Goal: Task Accomplishment & Management: Complete application form

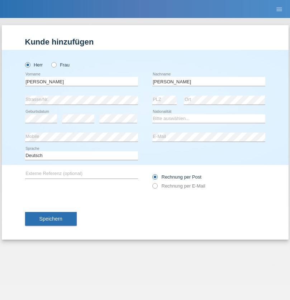
type input "[PERSON_NAME]"
select select "SY"
select select "C"
select select "21"
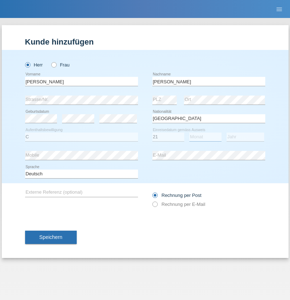
select select "12"
select select "2013"
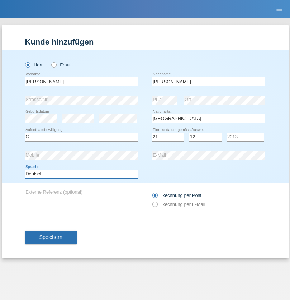
select select "en"
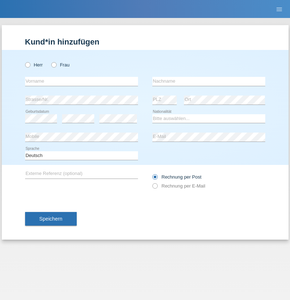
radio input "true"
click at [81, 81] on input "text" at bounding box center [81, 81] width 113 height 9
type input "David"
click at [209, 81] on input "text" at bounding box center [208, 81] width 113 height 9
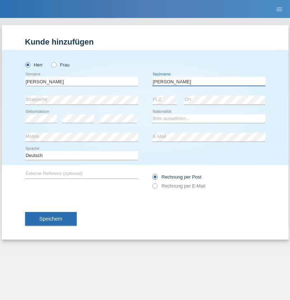
type input "Senn"
select select "CH"
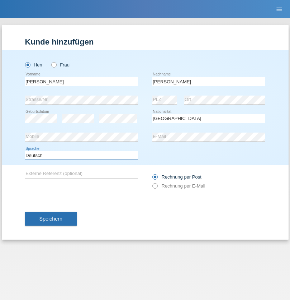
select select "en"
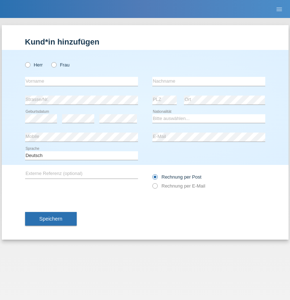
radio input "true"
click at [81, 81] on input "text" at bounding box center [81, 81] width 113 height 9
type input "Enes"
click at [209, 81] on input "text" at bounding box center [208, 81] width 113 height 9
type input "Karaalp"
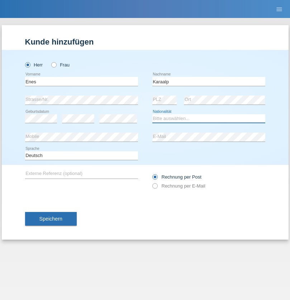
select select "AT"
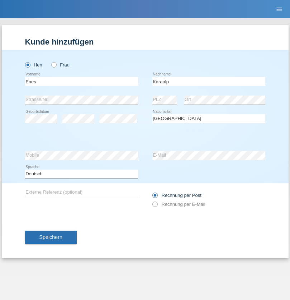
select select "C"
select select "01"
select select "10"
select select "2019"
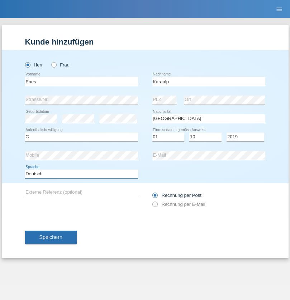
select select "en"
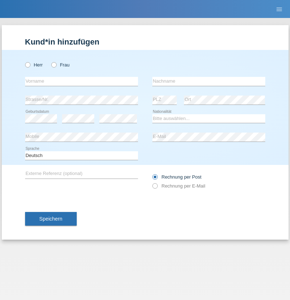
radio input "true"
click at [81, 81] on input "text" at bounding box center [81, 81] width 113 height 9
type input "Tatiane"
click at [209, 81] on input "text" at bounding box center [208, 81] width 113 height 9
type input "[PERSON_NAME]"
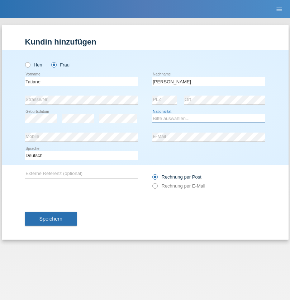
select select "BR"
select select "C"
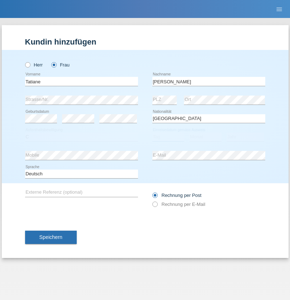
select select "31"
select select "05"
select select "2021"
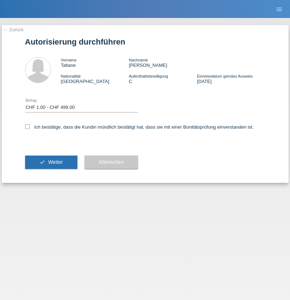
select select "1"
checkbox input "true"
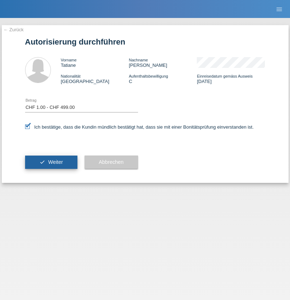
click at [51, 162] on span "Weiter" at bounding box center [55, 162] width 15 height 6
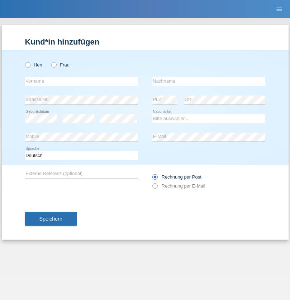
radio input "true"
click at [81, 81] on input "text" at bounding box center [81, 81] width 113 height 9
type input "firat"
click at [209, 81] on input "text" at bounding box center [208, 81] width 113 height 9
type input "kara"
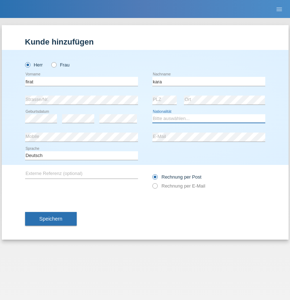
select select "CH"
radio input "true"
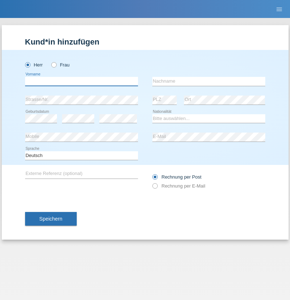
click at [81, 81] on input "text" at bounding box center [81, 81] width 113 height 9
type input "Andy"
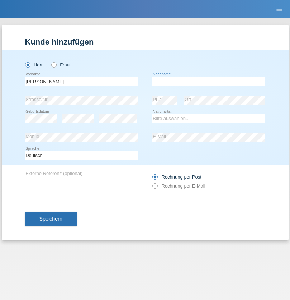
click at [209, 81] on input "text" at bounding box center [208, 81] width 113 height 9
type input "Priestley"
select select "CH"
radio input "true"
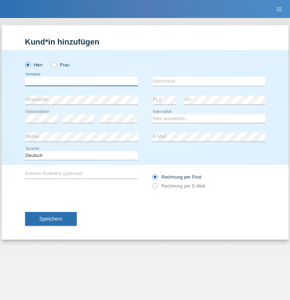
click at [81, 81] on input "text" at bounding box center [81, 81] width 113 height 9
type input "[PERSON_NAME]"
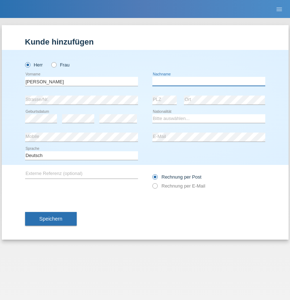
click at [209, 81] on input "text" at bounding box center [208, 81] width 113 height 9
type input "Fortugno"
select select "IT"
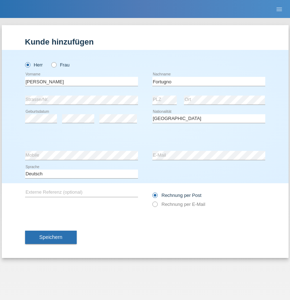
select select "C"
select select "09"
select select "08"
select select "2006"
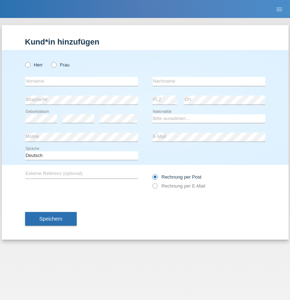
radio input "true"
click at [81, 81] on input "text" at bounding box center [81, 81] width 113 height 9
type input "[PERSON_NAME]"
click at [209, 81] on input "text" at bounding box center [208, 81] width 113 height 9
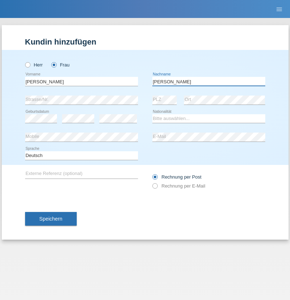
type input "[PERSON_NAME]"
select select "UA"
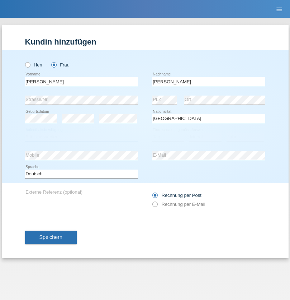
select select "C"
select select "23"
select select "10"
select select "2021"
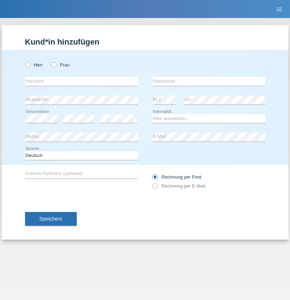
radio input "true"
click at [81, 81] on input "text" at bounding box center [81, 81] width 113 height 9
type input "Nuria"
click at [209, 81] on input "text" at bounding box center [208, 81] width 113 height 9
type input "D'Antino"
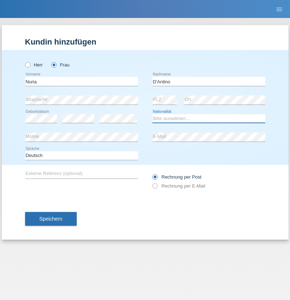
select select "CH"
